Goal: Navigation & Orientation: Find specific page/section

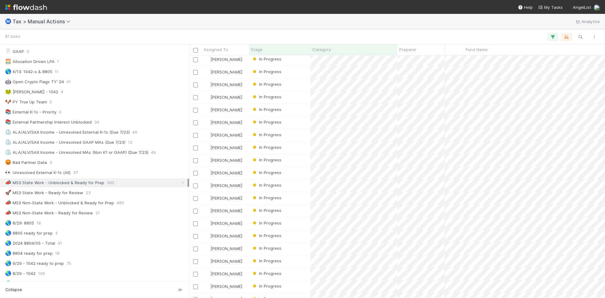
scroll to position [689, 100]
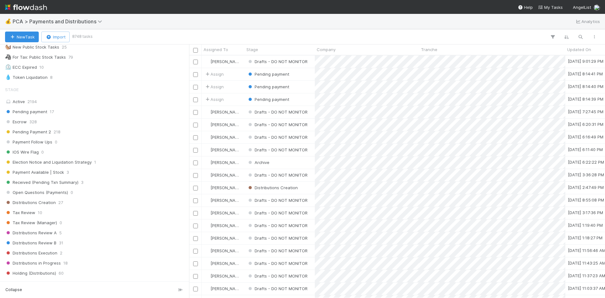
scroll to position [221, 0]
click at [20, 211] on span "Tax Review" at bounding box center [20, 211] width 30 height 8
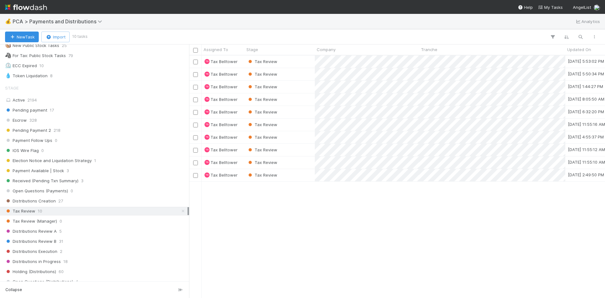
scroll to position [238, 411]
click at [304, 111] on div "Tax Review" at bounding box center [280, 112] width 70 height 12
